Goal: Check status: Check status

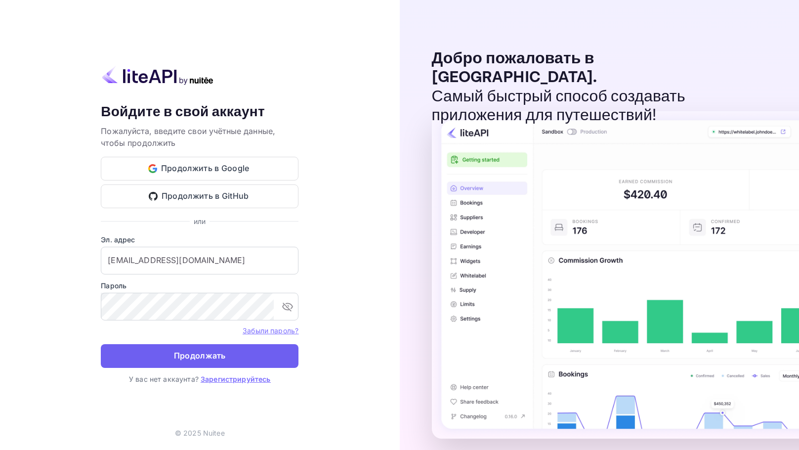
click at [173, 357] on button "Продолжать" at bounding box center [200, 356] width 198 height 24
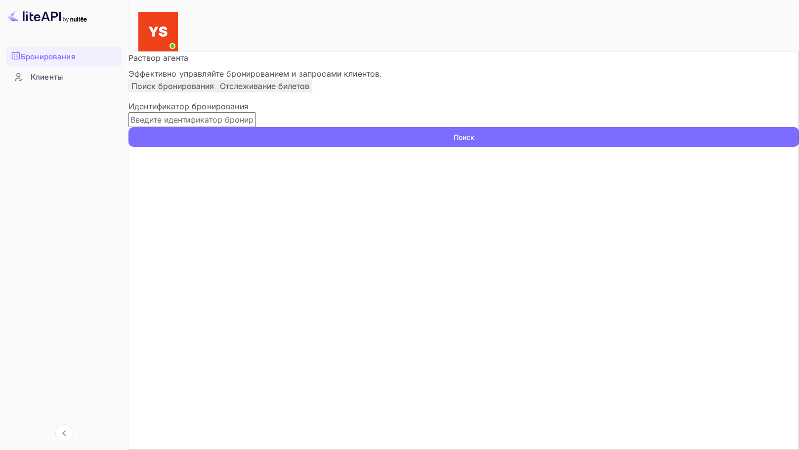
click at [232, 127] on input "text" at bounding box center [191, 119] width 127 height 15
paste input "9562367"
type input "9562367"
click at [128, 127] on button "Поиск" at bounding box center [463, 137] width 670 height 20
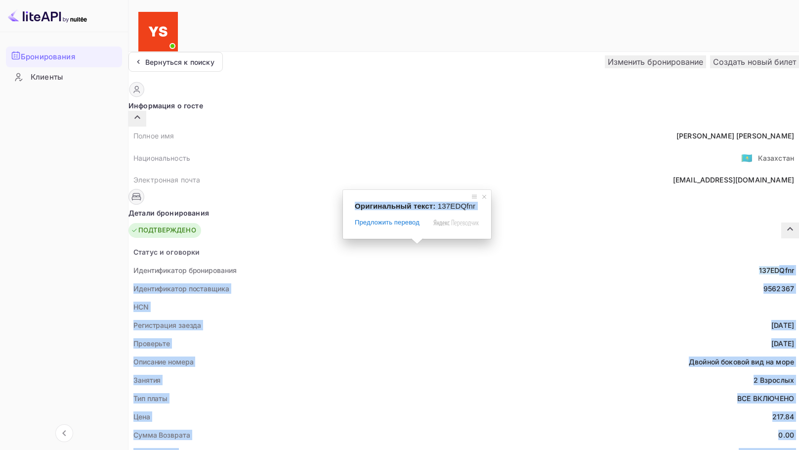
drag, startPoint x: 414, startPoint y: 246, endPoint x: 437, endPoint y: 248, distance: 22.8
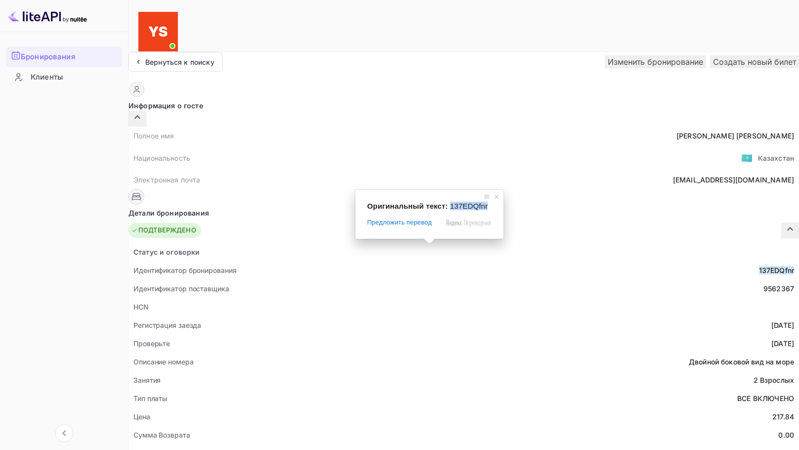
drag, startPoint x: 450, startPoint y: 206, endPoint x: 484, endPoint y: 208, distance: 34.6
click at [484, 208] on div "Оригинальный текст: 137EDQfnr" at bounding box center [429, 206] width 125 height 8
copy span "137EDQfnr"
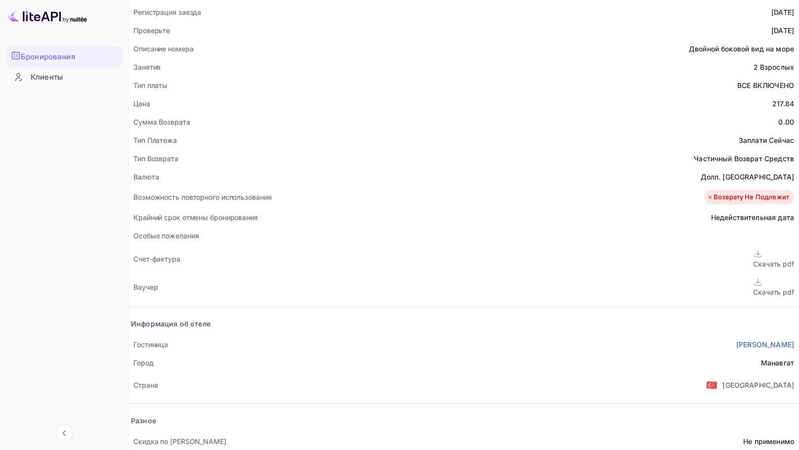
scroll to position [346, 0]
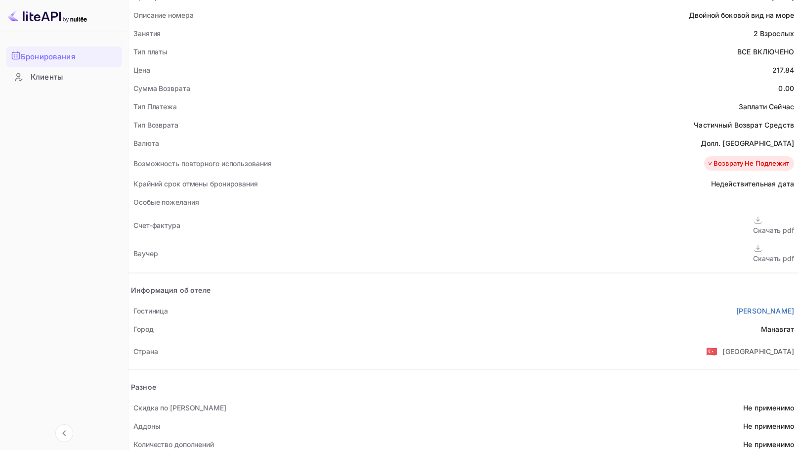
click at [753, 254] on ya-tr-span "Скачать pdf" at bounding box center [773, 258] width 41 height 8
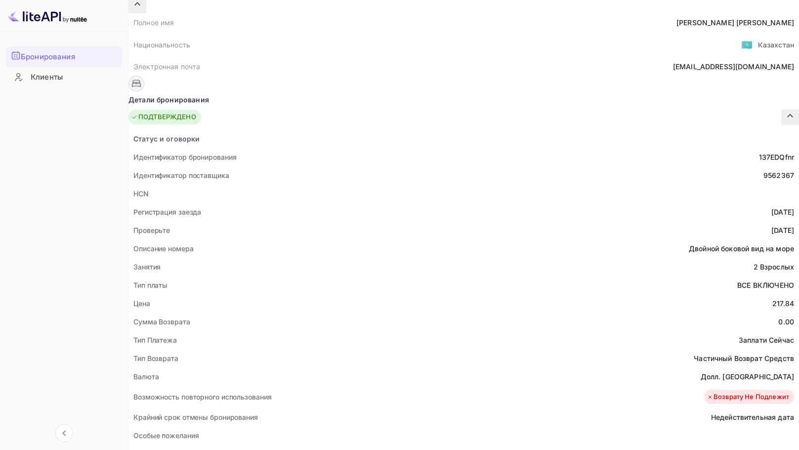
scroll to position [0, 0]
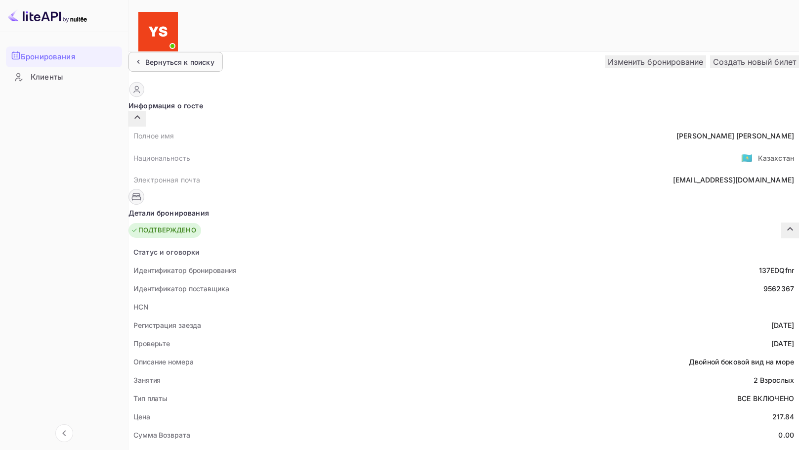
click at [174, 58] on ya-tr-span "Вернуться к поиску" at bounding box center [179, 62] width 69 height 8
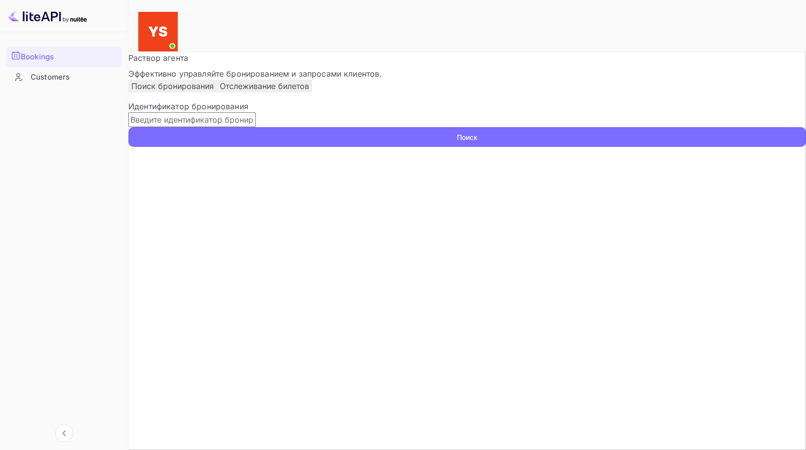
click at [256, 127] on input "text" at bounding box center [191, 119] width 127 height 15
paste input "9380705"
type input "9380705"
click at [694, 147] on button "Поиск" at bounding box center [467, 137] width 678 height 20
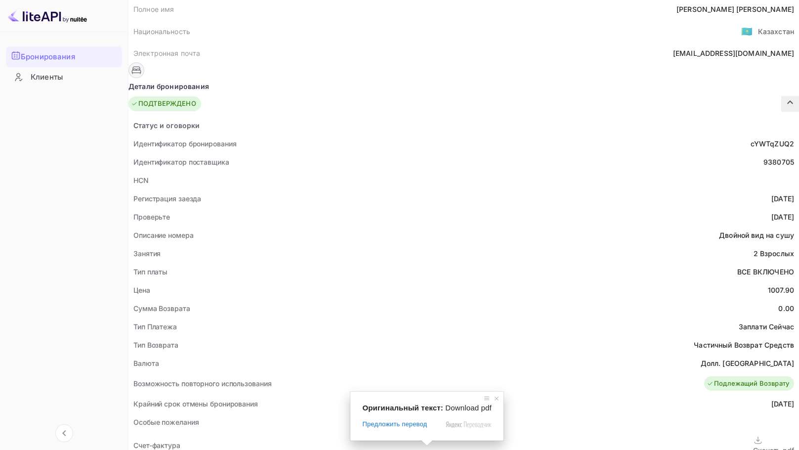
scroll to position [99, 0]
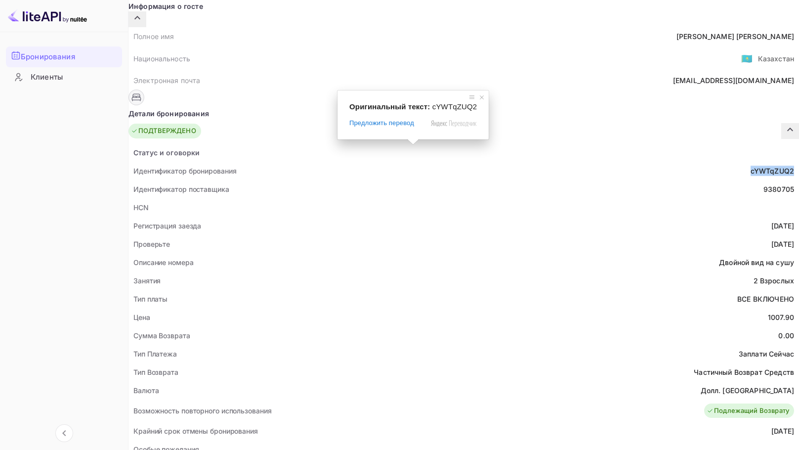
drag, startPoint x: 404, startPoint y: 145, endPoint x: 449, endPoint y: 146, distance: 45.5
click at [449, 162] on div "Идентификатор бронирования cYWTqZUQ2" at bounding box center [463, 171] width 670 height 18
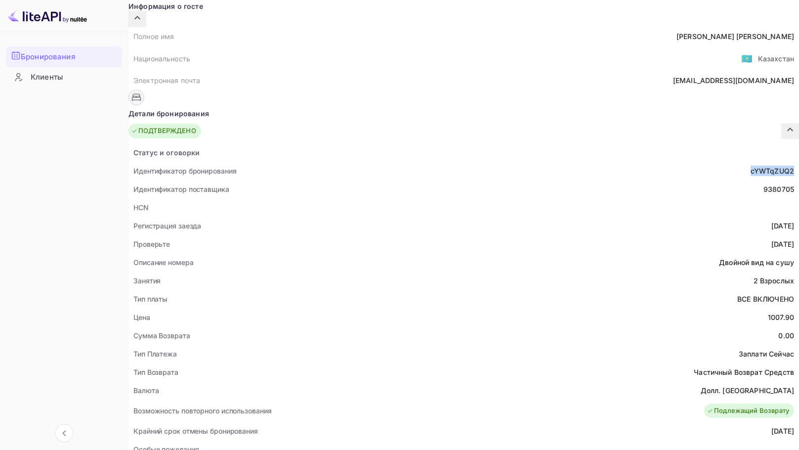
copy ya-tr-span "cYWTqZUQ2"
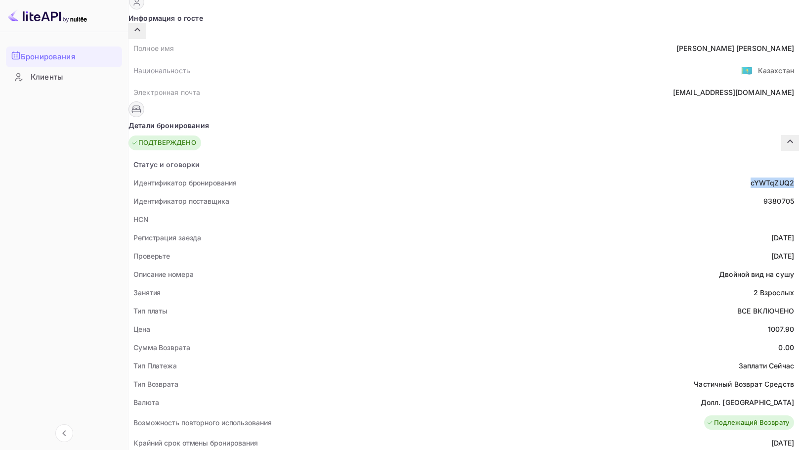
scroll to position [99, 0]
